Goal: Task Accomplishment & Management: Use online tool/utility

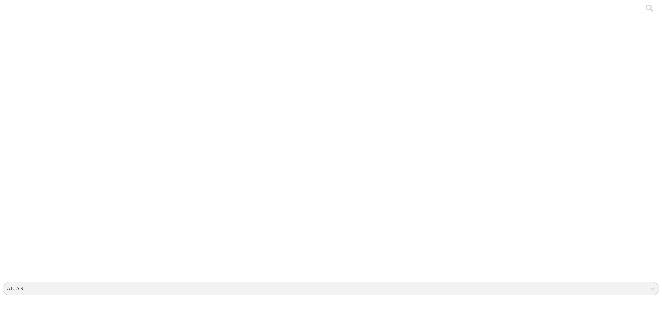
drag, startPoint x: 543, startPoint y: 26, endPoint x: 553, endPoint y: 46, distance: 21.9
